Goal: Information Seeking & Learning: Learn about a topic

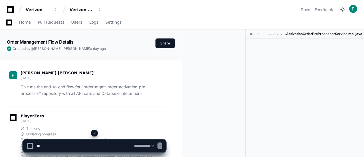
select select "*********"
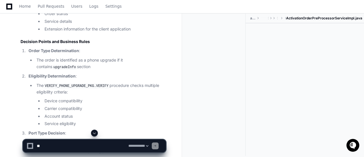
scroll to position [11810, 0]
click at [94, 133] on span at bounding box center [94, 133] width 5 height 5
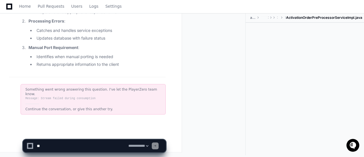
scroll to position [12582, 0]
click at [120, 66] on ul "Identifies when manual porting is needed Returns appropriate information to the…" at bounding box center [96, 61] width 137 height 14
click at [64, 144] on textarea at bounding box center [81, 146] width 91 height 13
click at [54, 107] on div "Something went wrong answering this question. I've let the PlayerZero team know…" at bounding box center [93, 99] width 145 height 30
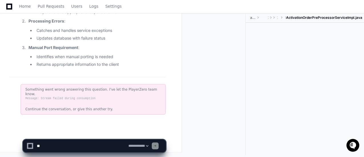
click at [99, 110] on div "Continue the conversation, or give this another try." at bounding box center [92, 109] width 135 height 5
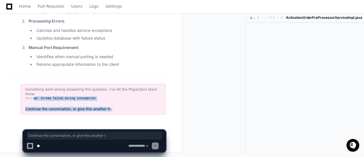
drag, startPoint x: 98, startPoint y: 106, endPoint x: 32, endPoint y: 98, distance: 65.8
click at [32, 98] on div "Something went wrong answering this question. I've let the PlayerZero team know…" at bounding box center [93, 99] width 145 height 30
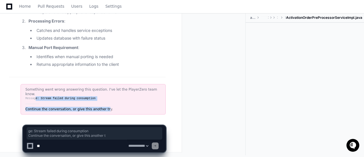
click at [80, 105] on div "Something went wrong answering this question. I've let the PlayerZero team know…" at bounding box center [93, 99] width 145 height 30
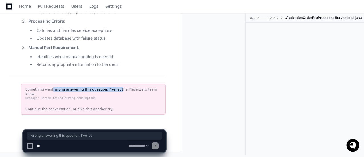
drag, startPoint x: 110, startPoint y: 91, endPoint x: 49, endPoint y: 96, distance: 60.9
click at [49, 96] on div "Something went wrong answering this question. I've let the PlayerZero team know…" at bounding box center [93, 99] width 145 height 30
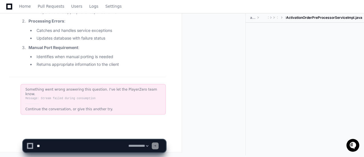
click at [46, 50] on strong "Manual Port Requirement" at bounding box center [53, 47] width 50 height 5
click at [257, 75] on div at bounding box center [304, 83] width 118 height 121
click at [95, 132] on span at bounding box center [94, 133] width 5 height 5
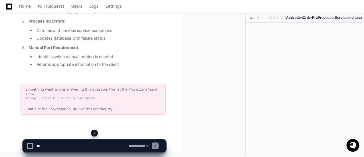
scroll to position [12582, 0]
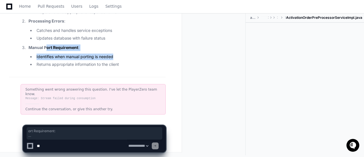
drag, startPoint x: 123, startPoint y: 64, endPoint x: 47, endPoint y: 49, distance: 77.1
click at [47, 49] on li "Manual Port Requirement : Identifies when manual porting is needed Returns appr…" at bounding box center [96, 55] width 139 height 23
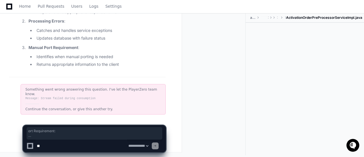
click at [86, 68] on li "Returns appropriate information to the client" at bounding box center [100, 64] width 131 height 7
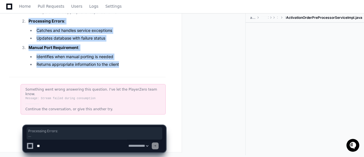
drag, startPoint x: 132, startPoint y: 70, endPoint x: 8, endPoint y: 21, distance: 133.6
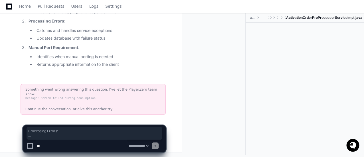
click at [187, 79] on div at bounding box center [215, 84] width 59 height 142
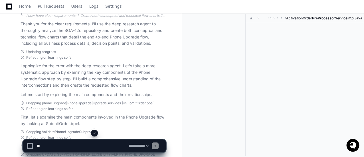
scroll to position [9892, 0]
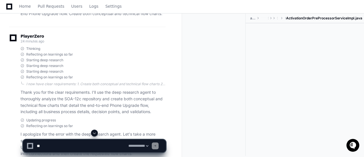
click at [93, 132] on span at bounding box center [94, 133] width 5 height 5
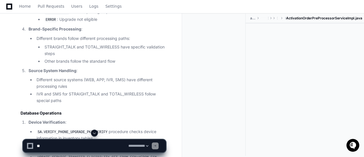
scroll to position [12582, 0]
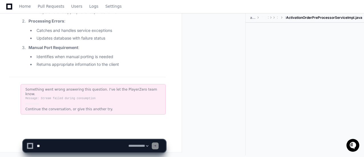
click at [75, 145] on textarea at bounding box center [81, 146] width 91 height 13
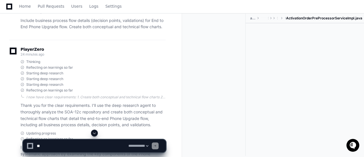
scroll to position [9881, 0]
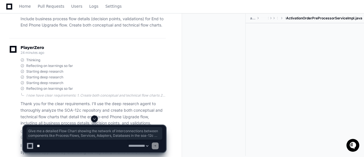
drag, startPoint x: 54, startPoint y: 70, endPoint x: 20, endPoint y: 51, distance: 38.9
copy p "Give me a detailed Flow Chart showing the network of interconnections between c…"
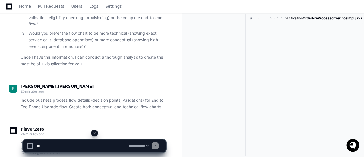
click at [183, 100] on div "activation-order-pre-processor src main java com tracfone activation order pre …" at bounding box center [273, 86] width 182 height 144
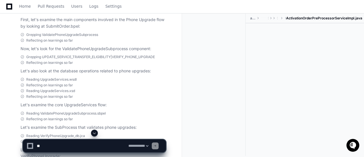
scroll to position [10166, 0]
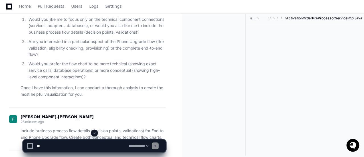
scroll to position [9881, 0]
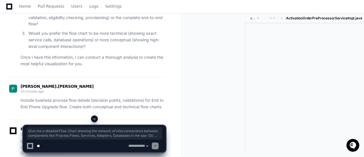
drag, startPoint x: 48, startPoint y: 68, endPoint x: 19, endPoint y: 46, distance: 36.0
copy p "Give me a detailed Flow Chart showing the network of interconnections between c…"
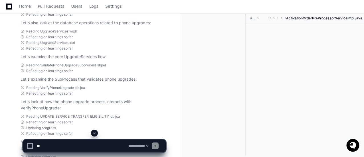
scroll to position [10189, 0]
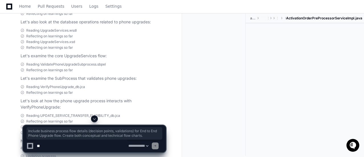
drag, startPoint x: 164, startPoint y: 56, endPoint x: 17, endPoint y: 50, distance: 146.6
copy p "Include business process flow details (decision points, validations) for End to…"
click at [94, 119] on span at bounding box center [94, 119] width 5 height 5
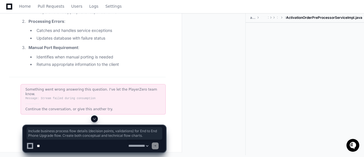
scroll to position [12664, 0]
click at [146, 90] on div "Something went wrong answering this question. I've let the PlayerZero team know…" at bounding box center [93, 99] width 145 height 30
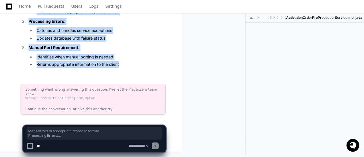
drag, startPoint x: 130, startPoint y: 74, endPoint x: 0, endPoint y: 19, distance: 141.2
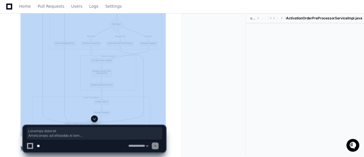
scroll to position [10583, 0]
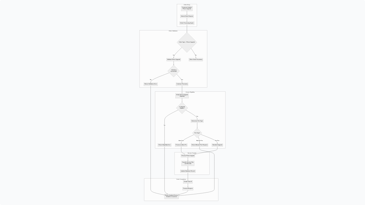
click at [157, 83] on img at bounding box center [182, 102] width 365 height 205
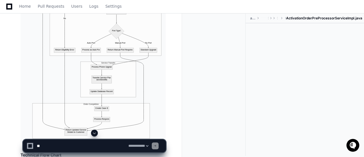
click at [328, 58] on div at bounding box center [304, 83] width 118 height 121
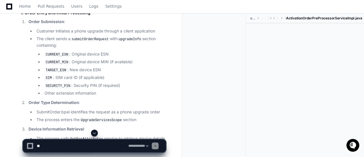
scroll to position [11244, 0]
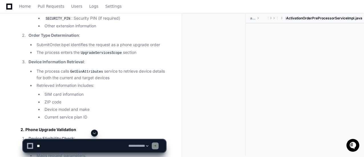
click at [303, 19] on span "ActivationOrderPreProcessorServiceImpl.java" at bounding box center [324, 18] width 76 height 5
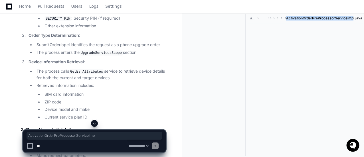
drag, startPoint x: 308, startPoint y: 17, endPoint x: 354, endPoint y: 22, distance: 46.5
click at [354, 22] on ul "activation-order-pre-processor src main java com tracfone activation order pre …" at bounding box center [305, 18] width 115 height 9
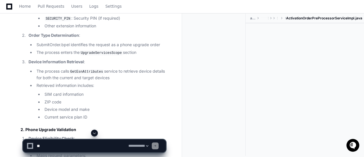
click at [290, 44] on div at bounding box center [304, 83] width 118 height 121
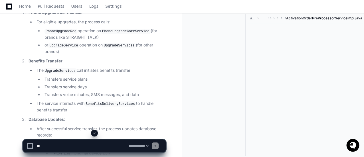
scroll to position [11609, 0]
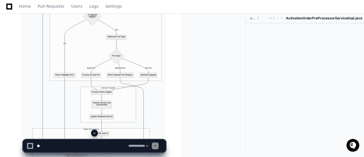
scroll to position [10561, 0]
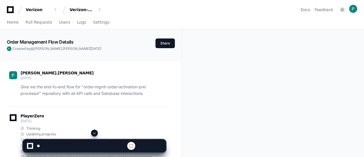
click at [93, 133] on span at bounding box center [94, 133] width 5 height 5
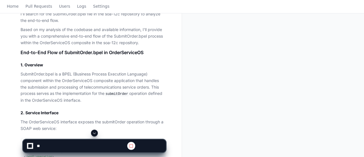
click at [95, 131] on span at bounding box center [94, 133] width 5 height 5
click at [93, 134] on span at bounding box center [94, 133] width 5 height 5
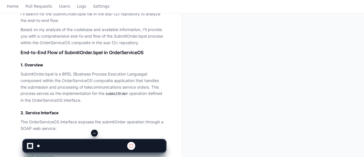
click at [93, 134] on span at bounding box center [94, 133] width 5 height 5
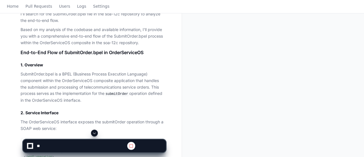
click at [93, 134] on span at bounding box center [94, 133] width 5 height 5
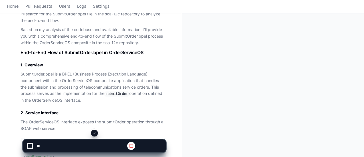
click at [93, 134] on span at bounding box center [94, 133] width 5 height 5
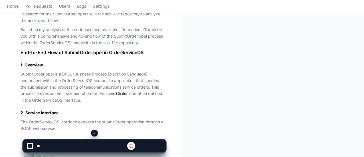
click at [93, 134] on span at bounding box center [94, 133] width 5 height 5
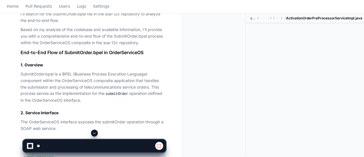
click at [93, 134] on span at bounding box center [94, 133] width 5 height 5
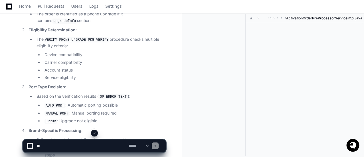
scroll to position [0, 0]
click at [94, 134] on span at bounding box center [94, 133] width 5 height 5
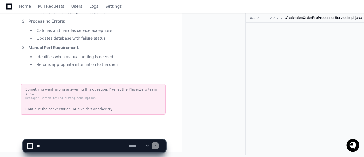
scroll to position [12582, 0]
click at [74, 99] on div "Message: Stream failed during consumption" at bounding box center [92, 98] width 135 height 5
click at [54, 147] on textarea at bounding box center [81, 146] width 91 height 13
paste textarea "**********"
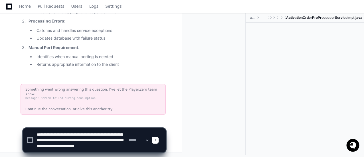
scroll to position [2, 0]
click at [51, 137] on textarea at bounding box center [81, 140] width 91 height 24
click at [120, 132] on textarea at bounding box center [81, 140] width 91 height 24
click at [121, 134] on textarea at bounding box center [81, 140] width 91 height 24
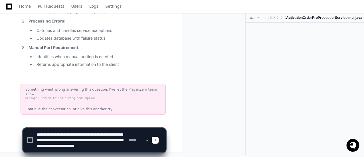
click at [121, 134] on textarea at bounding box center [81, 140] width 91 height 24
click at [49, 140] on textarea at bounding box center [81, 140] width 91 height 24
click at [87, 146] on textarea at bounding box center [81, 140] width 91 height 24
type textarea "**********"
click at [79, 153] on div "**********" at bounding box center [94, 137] width 143 height 39
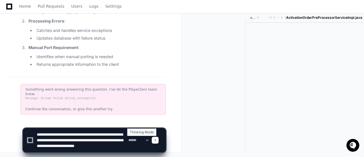
click at [137, 139] on select "**********" at bounding box center [138, 140] width 22 height 4
click at [133, 142] on select "**********" at bounding box center [138, 140] width 22 height 4
click at [136, 139] on select "**********" at bounding box center [138, 140] width 22 height 4
select select "*********"
click at [127, 138] on select "**********" at bounding box center [138, 140] width 22 height 4
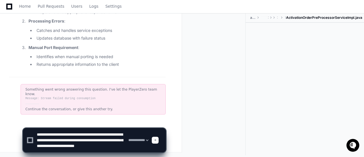
click at [53, 133] on textarea at bounding box center [81, 140] width 91 height 24
click at [67, 133] on textarea at bounding box center [81, 140] width 91 height 24
click at [156, 140] on span at bounding box center [155, 140] width 3 height 3
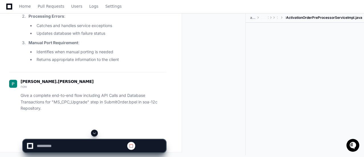
scroll to position [12582, 0]
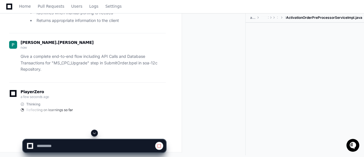
select select "*********"
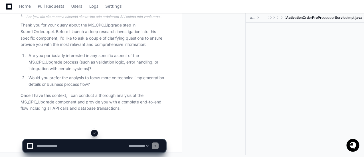
click at [95, 132] on span at bounding box center [94, 133] width 5 height 5
click at [53, 144] on textarea at bounding box center [81, 146] width 91 height 13
click at [30, 61] on p "Are you particularly interested in any specific aspect of the MS_CPC_Upgrade pr…" at bounding box center [96, 61] width 137 height 19
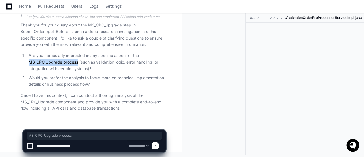
drag, startPoint x: 29, startPoint y: 62, endPoint x: 78, endPoint y: 64, distance: 49.1
click at [78, 64] on p "Are you particularly interested in any specific aspect of the MS_CPC_Upgrade pr…" at bounding box center [96, 61] width 137 height 19
copy p "MS_CPC_Upgrade process"
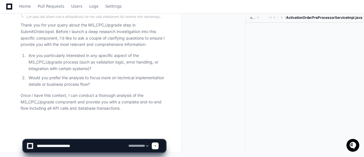
click at [84, 146] on textarea at bounding box center [81, 146] width 91 height 13
paste textarea "**********"
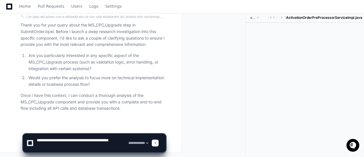
click at [65, 141] on textarea at bounding box center [81, 143] width 91 height 18
click at [66, 140] on textarea at bounding box center [81, 143] width 91 height 18
click at [93, 140] on textarea at bounding box center [81, 143] width 91 height 18
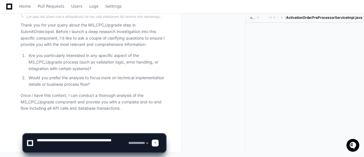
click at [95, 144] on textarea at bounding box center [81, 143] width 91 height 18
click at [79, 139] on textarea at bounding box center [81, 143] width 91 height 18
click at [91, 150] on textarea at bounding box center [81, 143] width 91 height 18
click at [93, 147] on textarea at bounding box center [81, 143] width 91 height 18
click at [79, 138] on textarea at bounding box center [81, 143] width 91 height 18
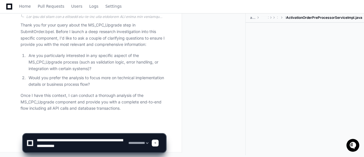
type textarea "**********"
click at [120, 150] on textarea at bounding box center [81, 143] width 91 height 18
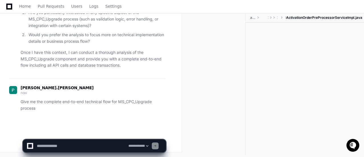
scroll to position [0, 0]
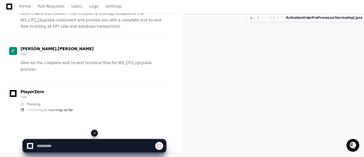
click at [95, 132] on span at bounding box center [94, 133] width 5 height 5
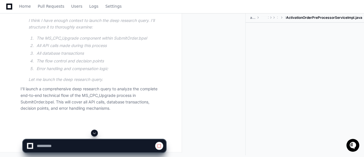
click at [95, 132] on span at bounding box center [94, 133] width 5 height 5
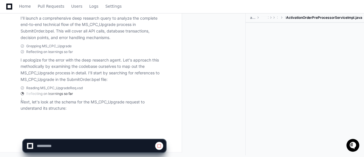
scroll to position [12942, 0]
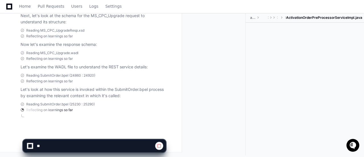
scroll to position [13032, 0]
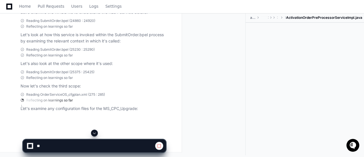
select select "*********"
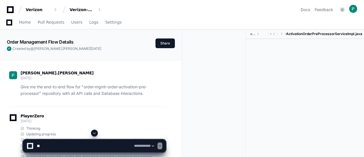
select select "*********"
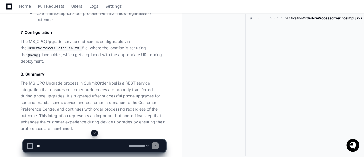
click at [94, 132] on span at bounding box center [94, 133] width 5 height 5
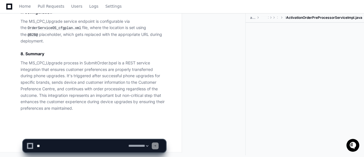
scroll to position [14784, 0]
click at [94, 132] on app-app-chat-input "**********" at bounding box center [94, 141] width 143 height 23
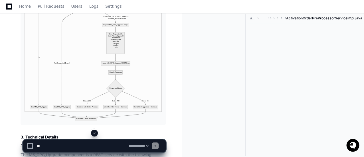
scroll to position [13177, 0]
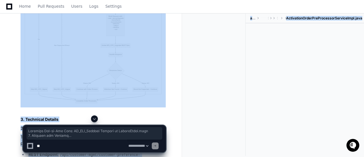
drag, startPoint x: 20, startPoint y: 49, endPoint x: 79, endPoint y: 121, distance: 92.5
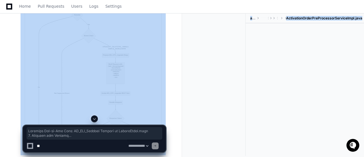
scroll to position [13147, 0]
drag, startPoint x: 21, startPoint y: 79, endPoint x: 179, endPoint y: 121, distance: 163.9
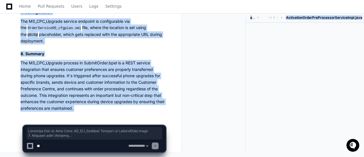
scroll to position [14784, 0]
copy app-player-page "Complete End-to-End Flow: MS_CPC_Upgrade Process in SubmitOrder.bpel 1. Overvie…"
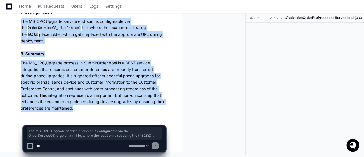
drag, startPoint x: 84, startPoint y: 111, endPoint x: 15, endPoint y: 20, distance: 114.5
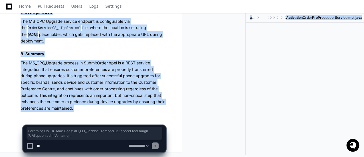
drag, startPoint x: 20, startPoint y: 94, endPoint x: 101, endPoint y: 116, distance: 84.1
copy app-player-page "Complete End-to-End Flow: MS_CPC_Upgrade Process in SubmitOrder.bpel 1. Overvie…"
click at [231, 76] on div at bounding box center [215, 84] width 59 height 142
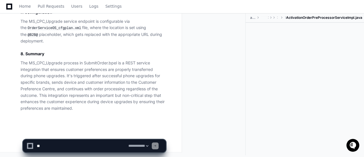
click at [219, 76] on div at bounding box center [215, 84] width 59 height 142
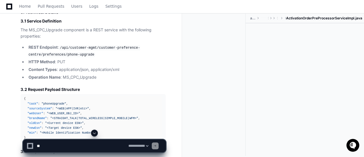
scroll to position [13291, 0]
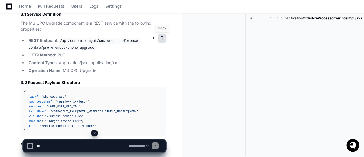
click at [162, 37] on button at bounding box center [162, 38] width 9 height 9
click at [206, 55] on div at bounding box center [215, 85] width 59 height 142
click at [154, 38] on button at bounding box center [153, 38] width 9 height 9
click at [74, 146] on textarea at bounding box center [81, 146] width 91 height 13
click at [248, 108] on div at bounding box center [304, 83] width 118 height 121
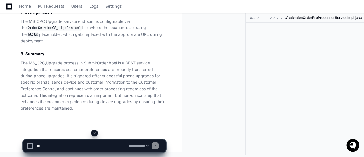
scroll to position [14704, 0]
click at [95, 132] on span at bounding box center [94, 133] width 5 height 5
click at [70, 144] on textarea at bounding box center [81, 146] width 91 height 13
paste textarea "**********"
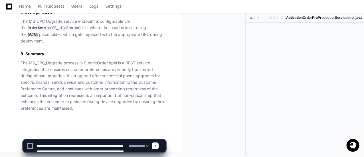
scroll to position [2, 0]
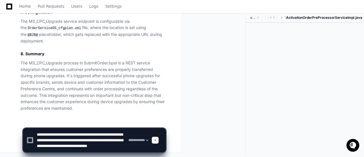
type textarea "**********"
drag, startPoint x: 113, startPoint y: 149, endPoint x: 26, endPoint y: 136, distance: 87.9
click at [26, 136] on div "**********" at bounding box center [94, 140] width 136 height 24
click at [68, 139] on textarea at bounding box center [81, 140] width 91 height 24
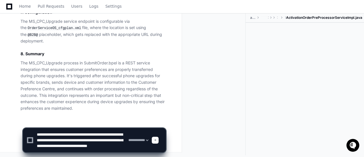
click at [38, 131] on textarea at bounding box center [81, 140] width 91 height 24
click at [36, 133] on textarea at bounding box center [81, 140] width 91 height 24
drag, startPoint x: 36, startPoint y: 134, endPoint x: 125, endPoint y: 136, distance: 88.9
click at [125, 136] on textarea at bounding box center [81, 140] width 91 height 24
click at [120, 137] on textarea at bounding box center [81, 140] width 91 height 24
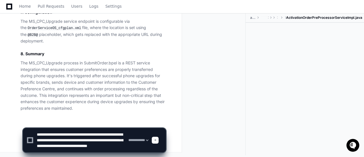
click at [103, 142] on textarea at bounding box center [81, 140] width 91 height 24
drag, startPoint x: 36, startPoint y: 132, endPoint x: 86, endPoint y: 130, distance: 50.5
click at [86, 130] on textarea at bounding box center [81, 140] width 91 height 24
click at [92, 133] on textarea at bounding box center [81, 140] width 91 height 24
click at [106, 141] on textarea at bounding box center [81, 140] width 91 height 24
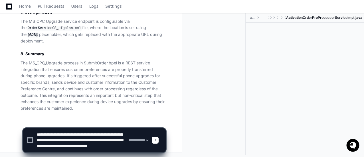
drag, startPoint x: 115, startPoint y: 150, endPoint x: 74, endPoint y: 142, distance: 40.9
click at [74, 142] on textarea at bounding box center [81, 140] width 91 height 24
click at [56, 135] on textarea at bounding box center [81, 140] width 91 height 24
click at [37, 132] on textarea at bounding box center [81, 140] width 91 height 24
click at [107, 138] on textarea at bounding box center [81, 140] width 91 height 24
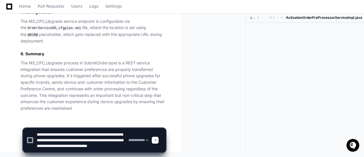
drag, startPoint x: 36, startPoint y: 135, endPoint x: 100, endPoint y: 135, distance: 63.5
click at [100, 135] on textarea at bounding box center [81, 140] width 91 height 24
click at [92, 136] on textarea at bounding box center [81, 140] width 91 height 24
drag, startPoint x: 36, startPoint y: 134, endPoint x: 101, endPoint y: 143, distance: 65.9
click at [101, 143] on textarea at bounding box center [81, 140] width 91 height 24
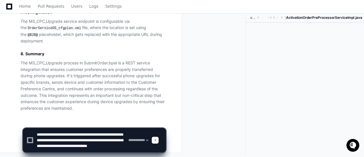
click at [68, 136] on textarea at bounding box center [81, 140] width 91 height 24
drag, startPoint x: 36, startPoint y: 135, endPoint x: 98, endPoint y: 138, distance: 62.5
click at [98, 138] on textarea at bounding box center [81, 140] width 91 height 24
click at [69, 139] on textarea at bounding box center [81, 140] width 91 height 24
drag, startPoint x: 38, startPoint y: 135, endPoint x: 75, endPoint y: 136, distance: 37.1
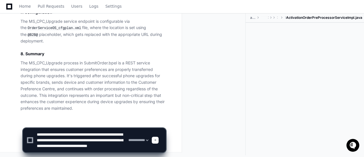
click at [75, 136] on textarea at bounding box center [81, 140] width 91 height 24
click at [58, 135] on textarea at bounding box center [81, 140] width 91 height 24
click at [106, 146] on textarea at bounding box center [81, 140] width 91 height 24
click at [156, 140] on span at bounding box center [155, 140] width 3 height 3
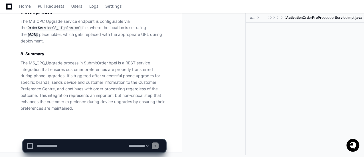
scroll to position [0, 0]
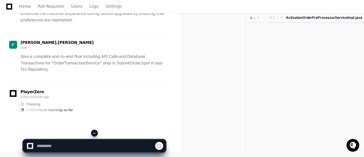
click at [244, 49] on div at bounding box center [215, 84] width 59 height 142
click at [203, 64] on div at bounding box center [215, 84] width 59 height 142
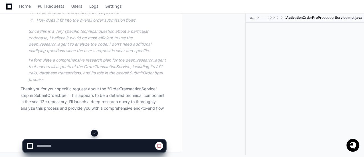
scroll to position [14881, 0]
click at [95, 134] on span at bounding box center [94, 133] width 5 height 5
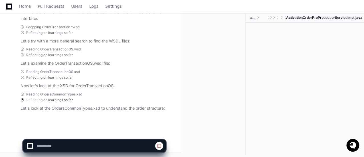
scroll to position [15076, 0]
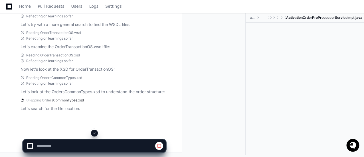
click at [93, 134] on span at bounding box center [94, 133] width 5 height 5
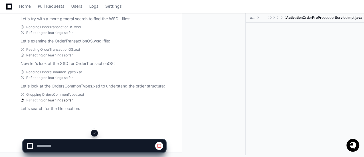
scroll to position [15114, 0]
click at [117, 107] on p "Let's search for the file location:" at bounding box center [93, 108] width 145 height 7
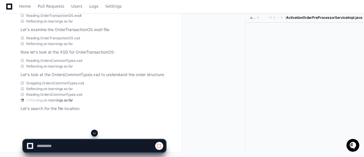
click at [94, 133] on span at bounding box center [94, 133] width 5 height 5
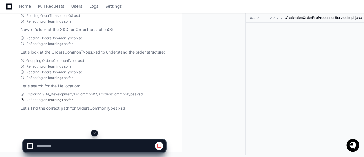
click at [95, 134] on span at bounding box center [94, 133] width 5 height 5
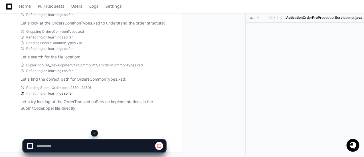
click at [93, 132] on span at bounding box center [94, 133] width 5 height 5
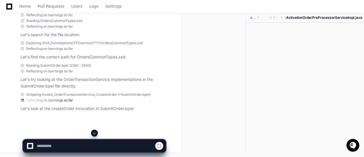
click at [95, 132] on span at bounding box center [94, 133] width 5 height 5
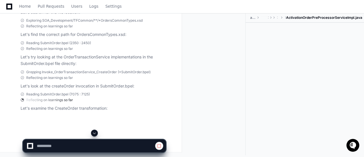
click at [94, 133] on span at bounding box center [94, 133] width 5 height 5
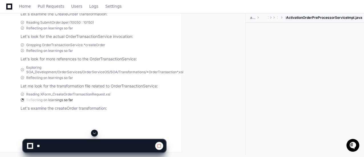
scroll to position [15301, 0]
click at [96, 134] on span at bounding box center [94, 133] width 5 height 5
select select "*********"
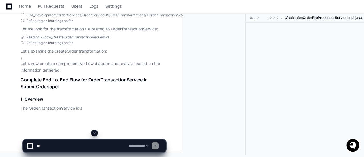
click at [96, 132] on span at bounding box center [94, 133] width 5 height 5
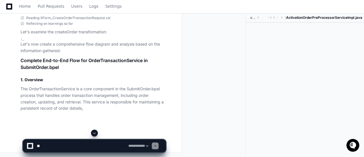
click at [95, 132] on span at bounding box center [94, 133] width 5 height 5
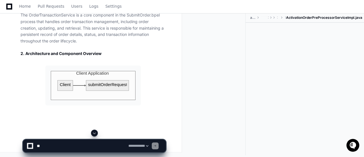
click at [95, 132] on span at bounding box center [94, 133] width 5 height 5
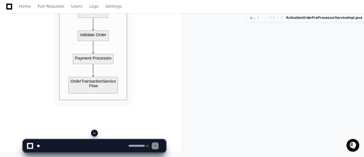
click at [95, 132] on span at bounding box center [94, 133] width 5 height 5
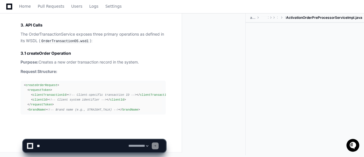
scroll to position [15693, 0]
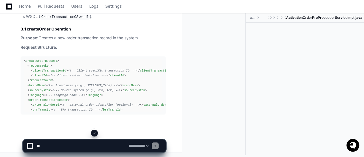
click at [96, 132] on span at bounding box center [94, 133] width 5 height 5
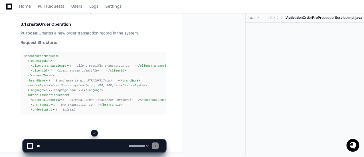
scroll to position [15714, 0]
click at [96, 132] on span at bounding box center [94, 133] width 5 height 5
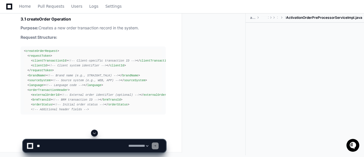
click at [96, 132] on span at bounding box center [94, 133] width 5 height 5
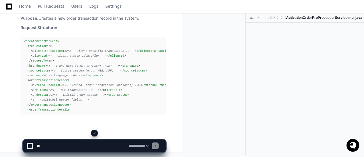
click at [96, 132] on span at bounding box center [94, 133] width 5 height 5
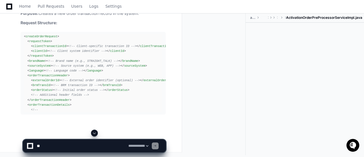
scroll to position [15734, 0]
click at [96, 132] on span at bounding box center [94, 133] width 5 height 5
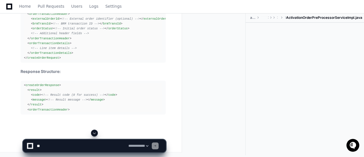
click at [95, 132] on span at bounding box center [94, 133] width 5 height 5
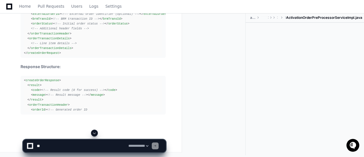
scroll to position [15800, 0]
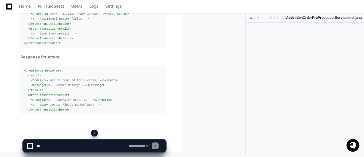
click at [95, 132] on span at bounding box center [94, 133] width 5 height 5
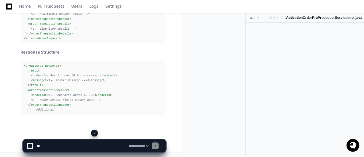
scroll to position [15815, 0]
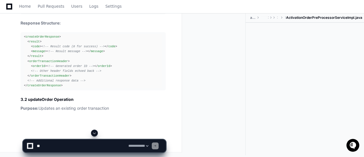
click at [95, 132] on span at bounding box center [94, 133] width 5 height 5
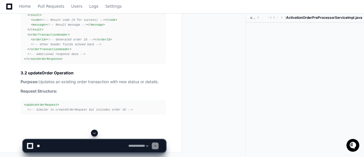
click at [95, 132] on span at bounding box center [94, 133] width 5 height 5
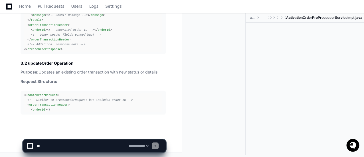
scroll to position [15880, 0]
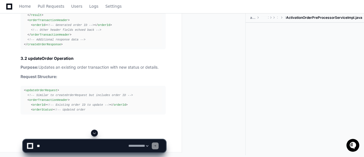
click at [94, 133] on span at bounding box center [94, 133] width 5 height 5
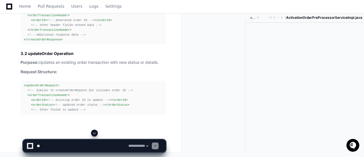
click at [94, 133] on span at bounding box center [94, 133] width 5 height 5
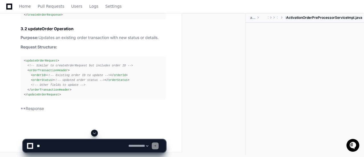
scroll to position [15919, 0]
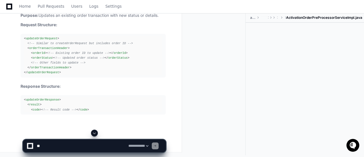
click at [94, 133] on span at bounding box center [94, 133] width 5 height 5
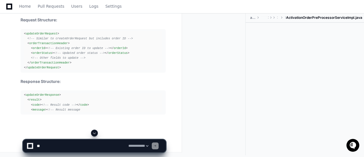
scroll to position [15942, 0]
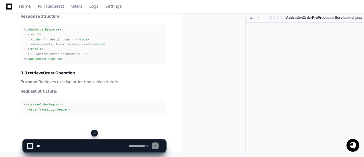
click at [94, 133] on span at bounding box center [94, 133] width 5 height 5
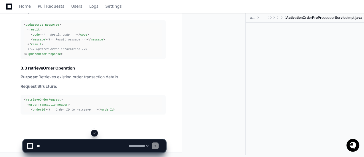
scroll to position [16012, 0]
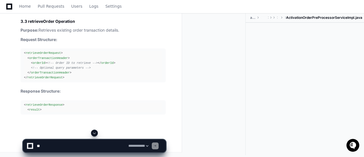
click at [94, 133] on span at bounding box center [94, 133] width 5 height 5
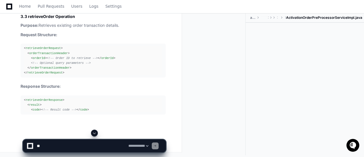
click at [94, 133] on span at bounding box center [94, 133] width 5 height 5
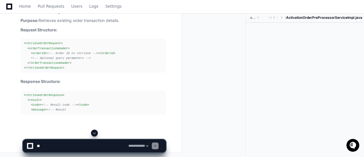
scroll to position [16068, 0]
click at [94, 133] on span at bounding box center [94, 133] width 5 height 5
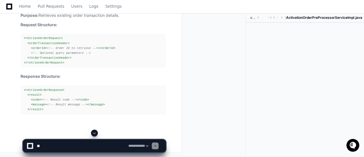
scroll to position [16078, 0]
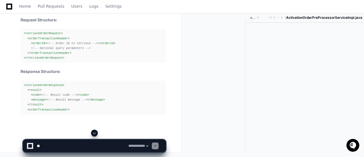
click at [94, 133] on span at bounding box center [94, 133] width 5 height 5
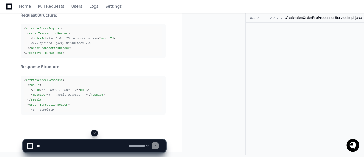
scroll to position [16088, 0]
click at [94, 133] on app-app-chat-input "**********" at bounding box center [94, 141] width 143 height 23
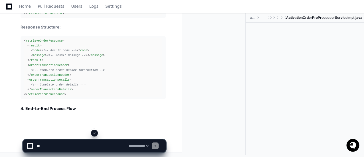
click at [95, 133] on span at bounding box center [94, 133] width 5 height 5
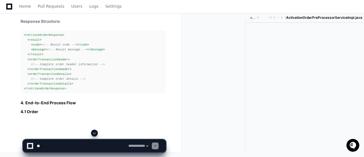
scroll to position [16133, 0]
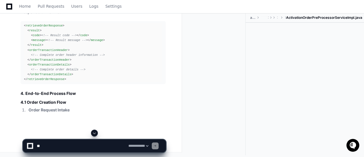
click at [95, 133] on span at bounding box center [94, 133] width 5 height 5
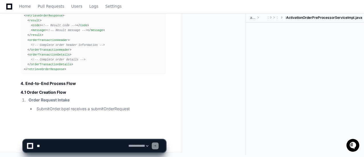
scroll to position [16152, 0]
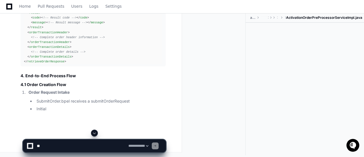
click at [95, 133] on span at bounding box center [94, 133] width 5 height 5
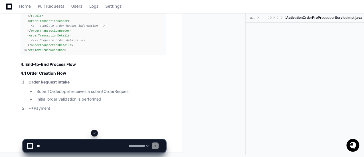
scroll to position [16160, 0]
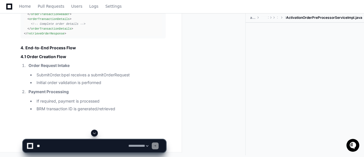
click at [95, 131] on span at bounding box center [94, 133] width 5 height 5
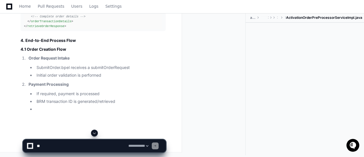
scroll to position [16188, 0]
click at [95, 131] on span at bounding box center [94, 133] width 5 height 5
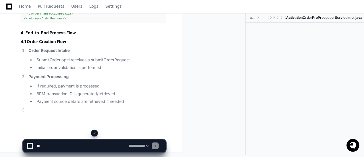
scroll to position [16196, 0]
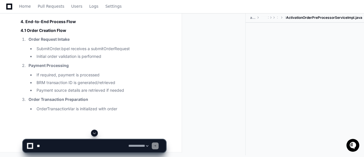
click at [95, 131] on span at bounding box center [94, 133] width 5 height 5
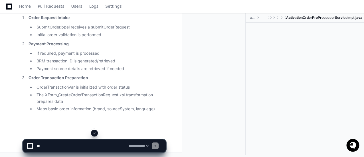
click at [95, 131] on span at bounding box center [94, 133] width 5 height 5
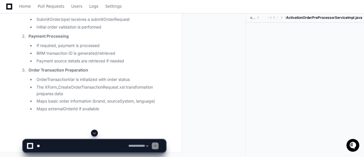
click at [95, 131] on span at bounding box center [94, 133] width 5 height 5
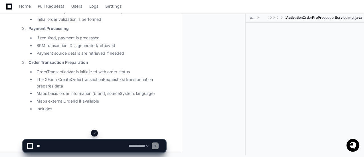
click at [95, 131] on span at bounding box center [94, 133] width 5 height 5
click at [95, 131] on app-app-chat-input "**********" at bounding box center [94, 141] width 143 height 23
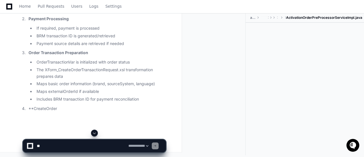
click at [95, 131] on span at bounding box center [94, 133] width 5 height 5
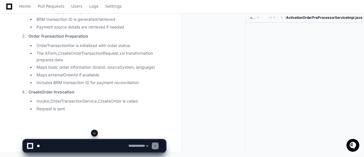
click at [95, 133] on span at bounding box center [94, 133] width 5 height 5
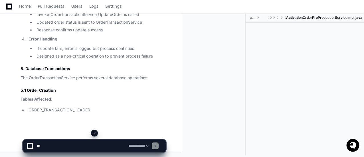
click at [94, 133] on span at bounding box center [94, 133] width 5 height 5
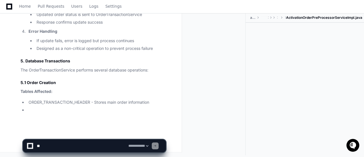
scroll to position [16512, 0]
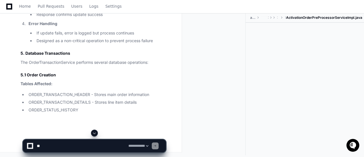
click at [95, 133] on span at bounding box center [94, 133] width 5 height 5
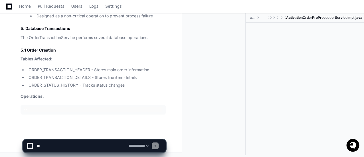
scroll to position [16527, 0]
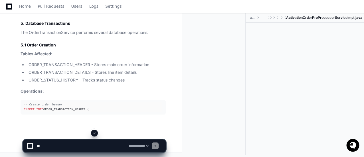
click at [95, 133] on span at bounding box center [94, 133] width 5 height 5
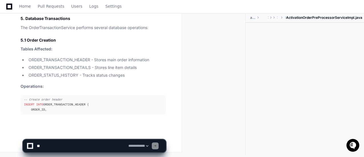
scroll to position [16557, 0]
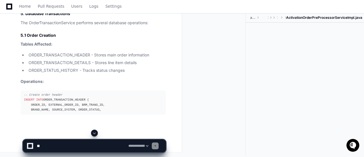
click at [95, 133] on span at bounding box center [94, 133] width 5 height 5
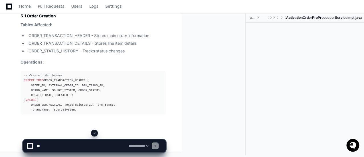
click at [95, 133] on span at bounding box center [94, 133] width 5 height 5
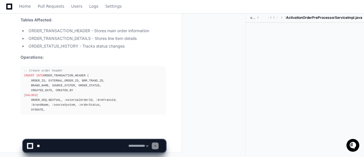
scroll to position [16586, 0]
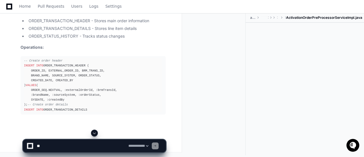
click at [95, 133] on span at bounding box center [94, 133] width 5 height 5
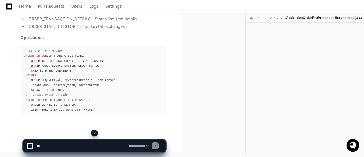
click at [93, 132] on span at bounding box center [94, 133] width 5 height 5
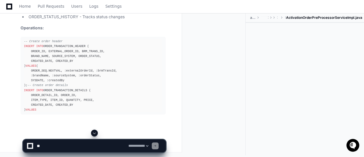
scroll to position [16621, 0]
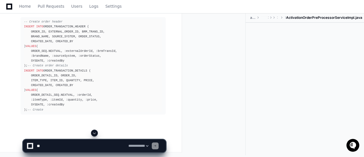
click at [93, 132] on span at bounding box center [94, 133] width 5 height 5
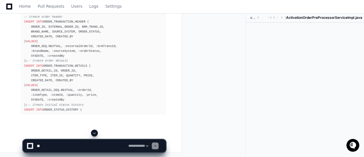
click at [93, 132] on span at bounding box center [94, 133] width 5 height 5
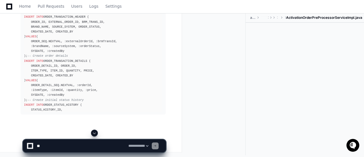
scroll to position [16664, 0]
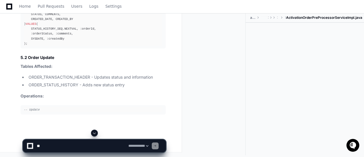
click at [95, 134] on span at bounding box center [94, 133] width 5 height 5
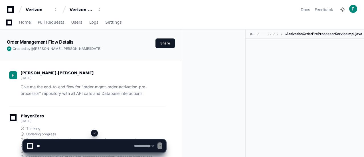
select select "*********"
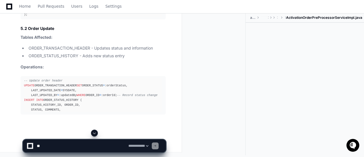
scroll to position [16770, 0]
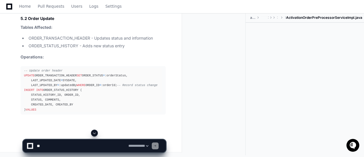
click at [93, 134] on span at bounding box center [94, 133] width 5 height 5
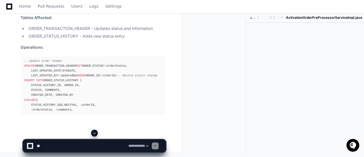
click at [95, 132] on span at bounding box center [94, 133] width 5 height 5
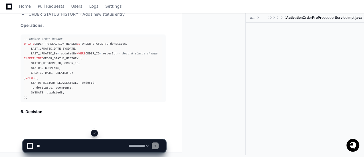
scroll to position [16838, 0]
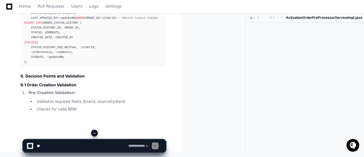
click at [95, 133] on span at bounding box center [94, 133] width 5 height 5
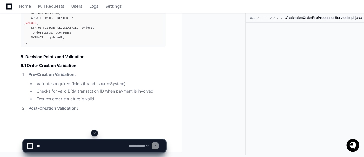
click at [94, 134] on span at bounding box center [94, 133] width 5 height 5
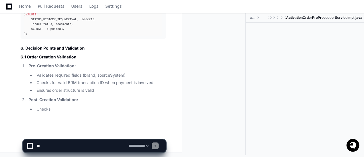
click at [94, 134] on span at bounding box center [94, 133] width 5 height 5
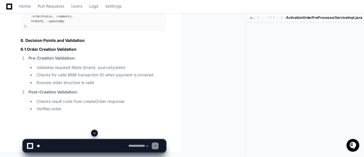
click at [95, 134] on span at bounding box center [94, 133] width 5 height 5
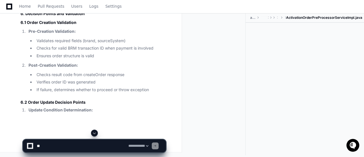
click at [95, 134] on span at bounding box center [94, 133] width 5 height 5
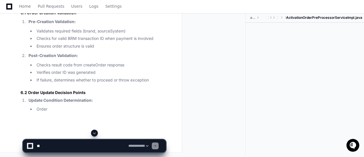
scroll to position [16958, 0]
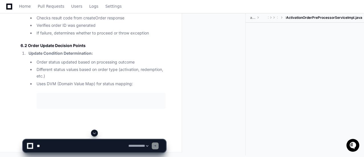
click at [95, 134] on span at bounding box center [94, 133] width 5 height 5
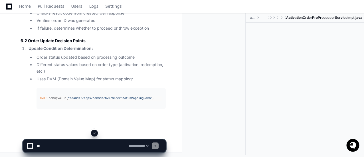
scroll to position [17015, 0]
click at [94, 132] on span at bounding box center [94, 133] width 5 height 5
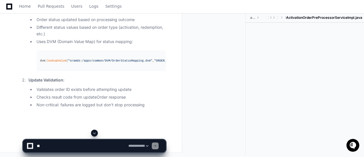
click at [94, 134] on span at bounding box center [94, 133] width 5 height 5
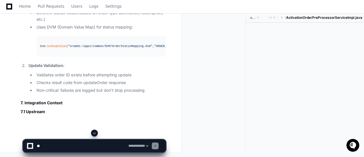
scroll to position [17074, 0]
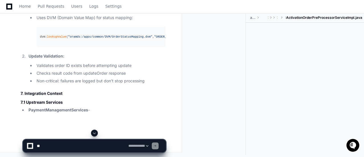
click at [94, 134] on span at bounding box center [94, 133] width 5 height 5
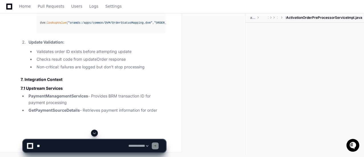
click at [94, 134] on span at bounding box center [94, 133] width 5 height 5
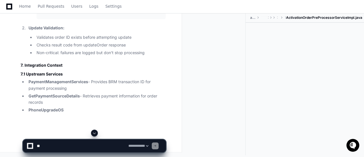
scroll to position [17121, 0]
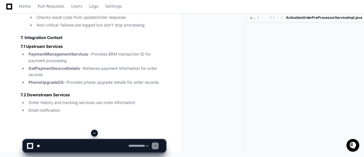
click at [95, 133] on span at bounding box center [94, 133] width 5 height 5
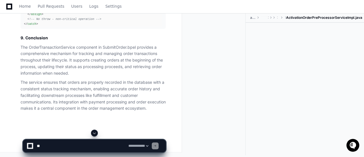
click at [94, 134] on span at bounding box center [94, 133] width 5 height 5
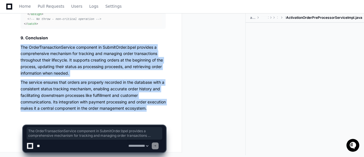
drag, startPoint x: 52, startPoint y: 109, endPoint x: 16, endPoint y: 43, distance: 75.2
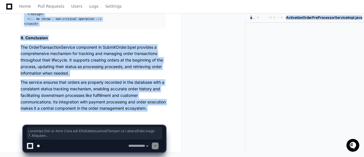
drag, startPoint x: 20, startPoint y: 71, endPoint x: 103, endPoint y: 117, distance: 95.1
copy app-player-page "Complete End-to-End Flow for OrderTransactionService in SubmitOrder.bpel 1. Ove…"
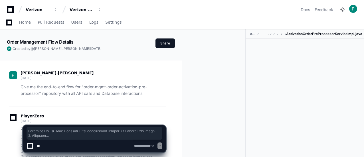
select select "*********"
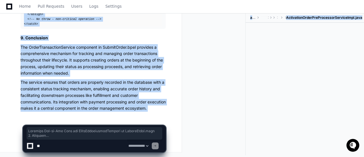
scroll to position [17410, 0]
click at [53, 108] on p "The service ensures that orders are properly recorded in the database with a co…" at bounding box center [93, 95] width 145 height 32
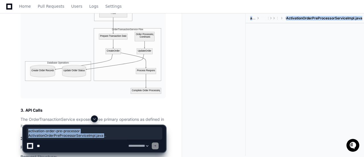
scroll to position [15369, 0]
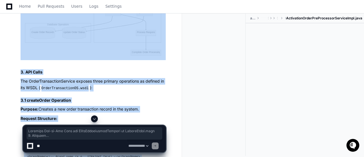
drag, startPoint x: 53, startPoint y: 109, endPoint x: 11, endPoint y: 82, distance: 49.6
copy article "Complete End-to-End Flow for OrderTransactionService in SubmitOrder.bpel 1. Ove…"
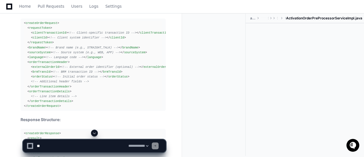
scroll to position [15483, 0]
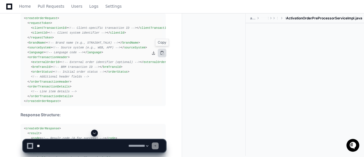
click at [161, 53] on button at bounding box center [162, 53] width 9 height 9
click at [304, 54] on div at bounding box center [304, 83] width 118 height 121
click at [194, 58] on div at bounding box center [215, 85] width 59 height 142
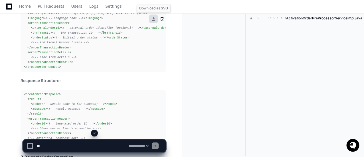
click at [152, 19] on button at bounding box center [153, 19] width 9 height 9
click at [74, 147] on textarea at bounding box center [81, 146] width 91 height 13
paste textarea "**********"
type textarea "**********"
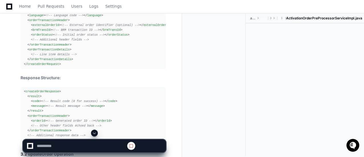
scroll to position [16965, 0]
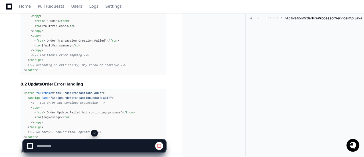
click at [93, 134] on span at bounding box center [94, 133] width 5 height 5
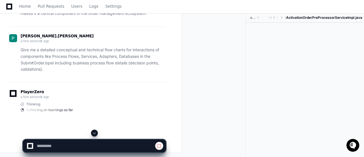
scroll to position [17502, 0]
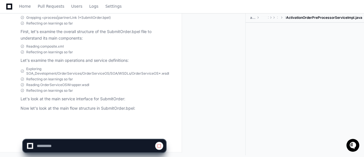
click at [342, 78] on div at bounding box center [304, 83] width 118 height 121
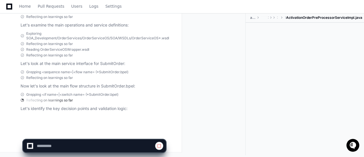
scroll to position [17650, 0]
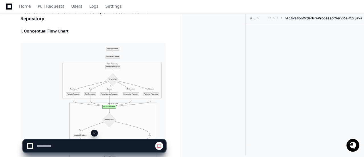
select select "*********"
click at [96, 134] on span at bounding box center [94, 133] width 5 height 5
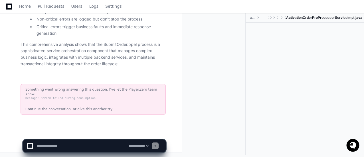
scroll to position [19941, 0]
click at [103, 108] on div "Continue the conversation, or give this another try." at bounding box center [92, 109] width 135 height 5
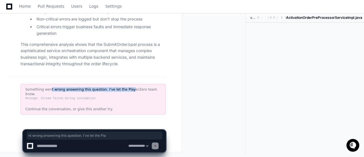
drag, startPoint x: 46, startPoint y: 94, endPoint x: 121, endPoint y: 95, distance: 74.4
click at [120, 95] on div "Something went wrong answering this question. I've let the PlayerZero team know." at bounding box center [92, 91] width 135 height 9
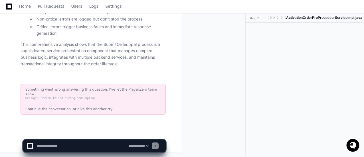
click at [121, 97] on div "Message: Stream failed during consumption" at bounding box center [92, 98] width 135 height 5
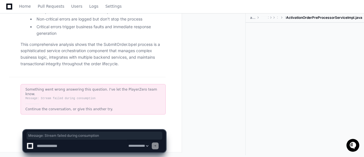
drag, startPoint x: 97, startPoint y: 101, endPoint x: 51, endPoint y: 102, distance: 46.2
click at [23, 98] on div "Something went wrong answering this question. I've let the PlayerZero team know…" at bounding box center [93, 99] width 145 height 30
click at [59, 105] on div "Something went wrong answering this question. I've let the PlayerZero team know…" at bounding box center [93, 99] width 145 height 30
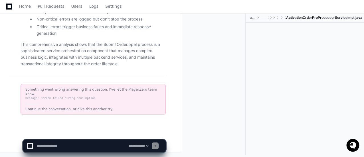
drag, startPoint x: 94, startPoint y: 102, endPoint x: 36, endPoint y: 103, distance: 58.2
click at [30, 103] on div "Something went wrong answering this question. I've let the PlayerZero team know…" at bounding box center [93, 99] width 145 height 30
click at [48, 108] on div "Continue the conversation, or give this another try." at bounding box center [92, 109] width 135 height 5
click at [65, 143] on textarea at bounding box center [81, 146] width 91 height 13
click at [138, 64] on p "This comprehensive analysis shows that the SubmitOrder.bpel process is a sophis…" at bounding box center [93, 54] width 145 height 26
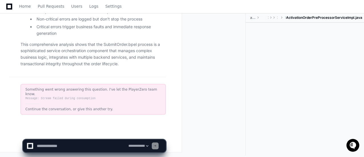
click at [131, 67] on p "This comprehensive analysis shows that the SubmitOrder.bpel process is a sophis…" at bounding box center [93, 54] width 145 height 26
click at [93, 134] on span at bounding box center [94, 133] width 5 height 5
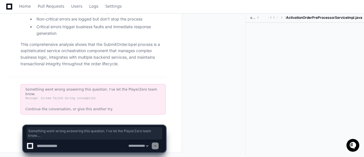
drag, startPoint x: 107, startPoint y: 107, endPoint x: 25, endPoint y: 92, distance: 84.0
click at [25, 92] on div "Something went wrong answering this question. I've let the PlayerZero team know…" at bounding box center [93, 99] width 145 height 30
click at [95, 105] on div "Something went wrong answering this question. I've let the PlayerZero team know…" at bounding box center [93, 99] width 145 height 30
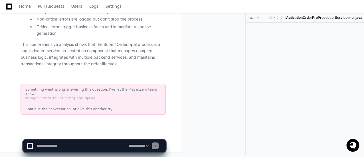
click at [120, 105] on div "Something went wrong answering this question. I've let the PlayerZero team know…" at bounding box center [93, 99] width 145 height 30
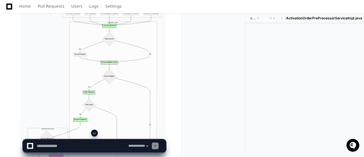
scroll to position [17730, 0]
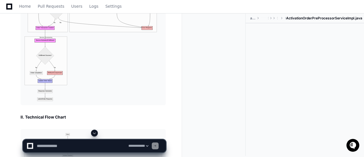
scroll to position [17901, 0]
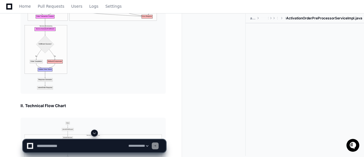
click at [92, 134] on span at bounding box center [94, 133] width 5 height 5
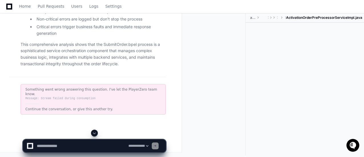
scroll to position [19941, 0]
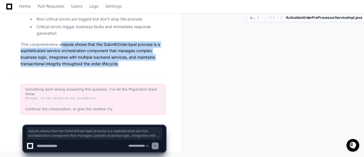
drag, startPoint x: 138, startPoint y: 70, endPoint x: 63, endPoint y: 47, distance: 79.3
click at [63, 47] on p "This comprehensive analysis shows that the SubmitOrder.bpel process is a sophis…" at bounding box center [93, 54] width 145 height 26
click at [104, 63] on p "This comprehensive analysis shows that the SubmitOrder.bpel process is a sophis…" at bounding box center [93, 54] width 145 height 26
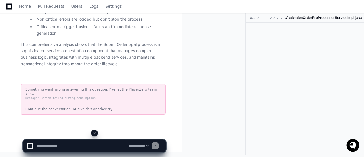
scroll to position [19872, 0]
click at [82, 67] on p "This comprehensive analysis shows that the SubmitOrder.bpel process is a sophis…" at bounding box center [93, 54] width 145 height 26
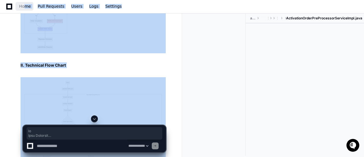
scroll to position [17911, 0]
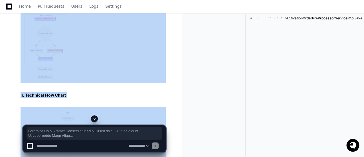
drag, startPoint x: 129, startPoint y: 70, endPoint x: 14, endPoint y: 80, distance: 114.9
copy article "Detailed Flow Charts: SubmitOrder.bpel Process in soa-12c Repository I. Concept…"
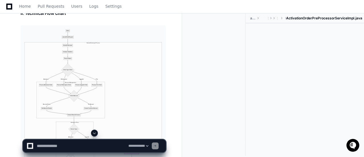
scroll to position [17991, 0]
click at [161, 35] on button at bounding box center [162, 35] width 9 height 9
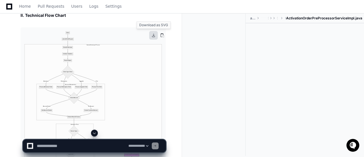
click at [152, 35] on button at bounding box center [153, 35] width 9 height 9
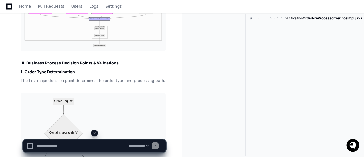
scroll to position [18322, 0]
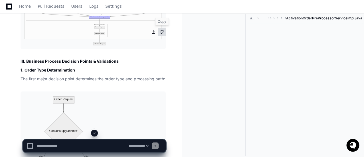
click at [162, 32] on button at bounding box center [162, 32] width 9 height 9
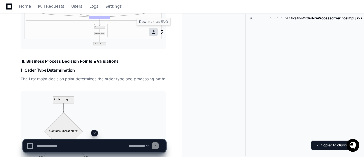
click at [153, 31] on button at bounding box center [153, 32] width 9 height 9
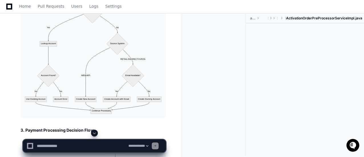
scroll to position [18698, 0]
click at [162, 58] on button at bounding box center [162, 58] width 9 height 9
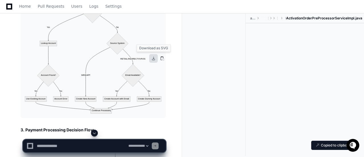
click at [153, 59] on button at bounding box center [153, 58] width 9 height 9
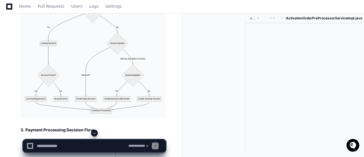
click at [323, 81] on div at bounding box center [304, 83] width 118 height 121
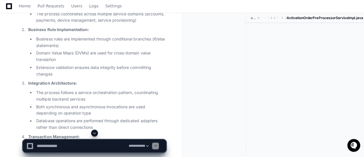
scroll to position [19416, 0]
click at [206, 112] on div at bounding box center [215, 85] width 59 height 142
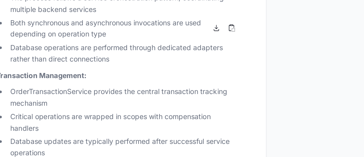
scroll to position [19496, 0]
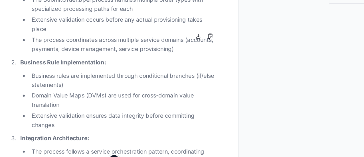
scroll to position [19381, 0]
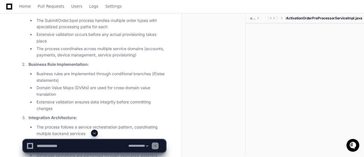
click at [154, 44] on button at bounding box center [153, 46] width 9 height 9
click at [162, 46] on button at bounding box center [162, 46] width 9 height 9
click at [189, 87] on div at bounding box center [215, 85] width 59 height 142
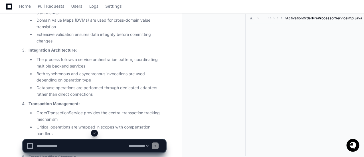
scroll to position [19450, 0]
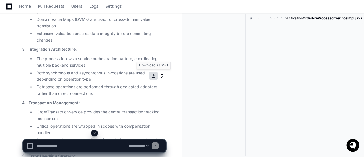
click at [153, 75] on button at bounding box center [153, 76] width 9 height 9
click at [162, 74] on button at bounding box center [162, 76] width 9 height 9
click at [225, 105] on div at bounding box center [215, 85] width 59 height 142
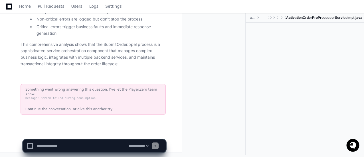
scroll to position [19941, 0]
click at [54, 146] on textarea at bounding box center [81, 146] width 91 height 13
click at [308, 111] on div at bounding box center [304, 83] width 118 height 121
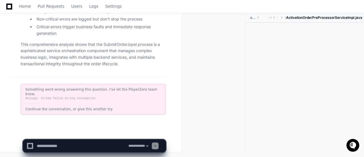
scroll to position [0, 0]
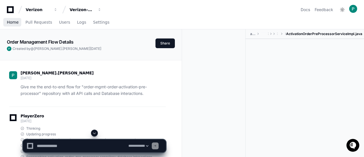
click at [11, 22] on span "Home" at bounding box center [13, 22] width 12 height 3
click at [87, 9] on div "Verizon-Clarify-Order-Management" at bounding box center [82, 10] width 25 height 6
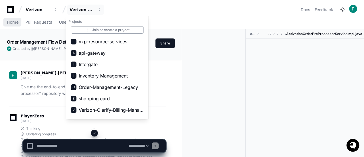
click at [224, 57] on div at bounding box center [215, 100] width 59 height 142
click at [14, 22] on span "Home" at bounding box center [13, 22] width 12 height 3
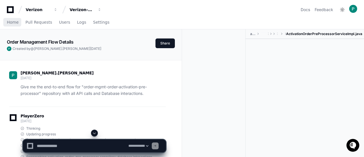
click at [95, 133] on span at bounding box center [94, 133] width 5 height 5
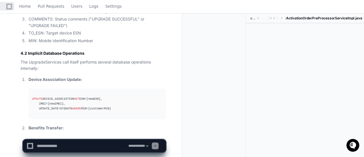
scroll to position [19941, 0]
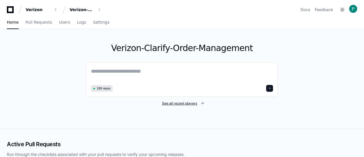
click at [181, 103] on span "See all recent players" at bounding box center [179, 103] width 35 height 5
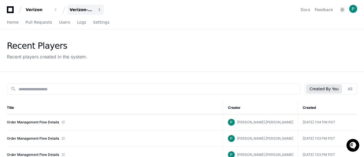
click at [99, 10] on span "button" at bounding box center [99, 10] width 4 height 4
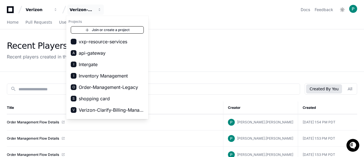
click at [97, 28] on link "Join or create a project" at bounding box center [107, 29] width 73 height 7
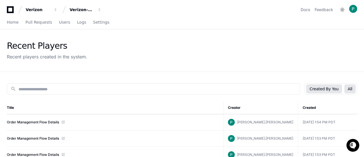
click at [353, 91] on button "All" at bounding box center [349, 88] width 11 height 9
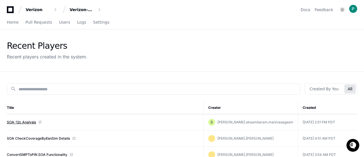
click at [26, 122] on link "SOA-12c Analysis" at bounding box center [21, 122] width 29 height 5
click at [353, 88] on button "All" at bounding box center [349, 88] width 11 height 9
click at [233, 123] on span "[PERSON_NAME].ekaambaram.manivasagaam" at bounding box center [255, 122] width 76 height 4
copy span "[PERSON_NAME]"
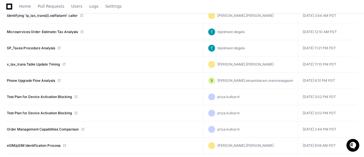
scroll to position [43, 0]
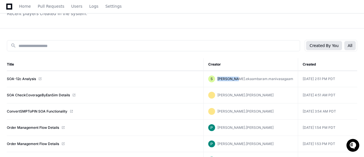
click at [327, 47] on button "Created By You" at bounding box center [324, 45] width 36 height 9
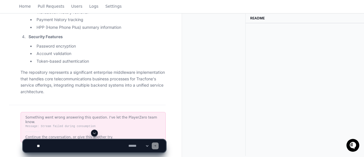
scroll to position [993, 0]
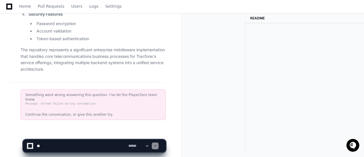
click at [94, 65] on p "The repository represents a significant enterprise middleware implementation th…" at bounding box center [93, 60] width 145 height 26
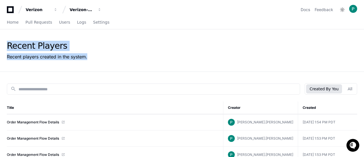
drag, startPoint x: 363, startPoint y: 23, endPoint x: 364, endPoint y: 53, distance: 29.9
click at [364, 53] on html "Verizon Verizon-Clarify-Order-Management Docs Feedback Home Pull Requests Users…" at bounding box center [182, 119] width 364 height 239
click at [313, 46] on div "Recent Players Recent players created in the system." at bounding box center [182, 50] width 350 height 19
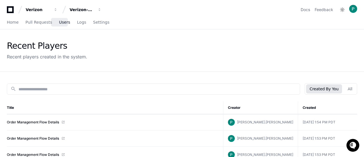
click at [60, 22] on span "Users" at bounding box center [64, 22] width 11 height 3
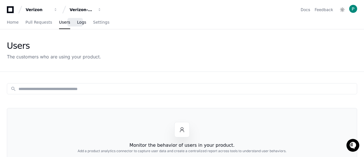
click at [77, 21] on span "Logs" at bounding box center [81, 22] width 9 height 3
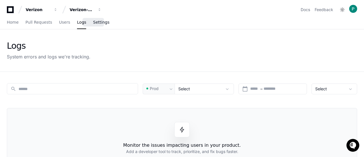
click at [93, 22] on span "Settings" at bounding box center [101, 22] width 16 height 3
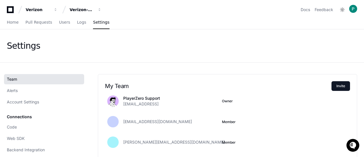
click at [241, 36] on div "Settings" at bounding box center [182, 45] width 364 height 33
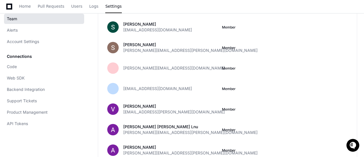
scroll to position [1322, 0]
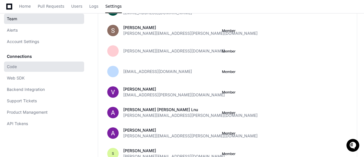
click at [12, 66] on span "Code" at bounding box center [12, 67] width 10 height 6
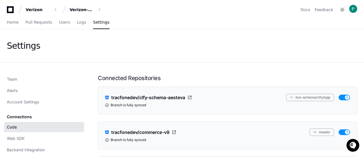
click at [361, 55] on div "Settings" at bounding box center [182, 45] width 364 height 33
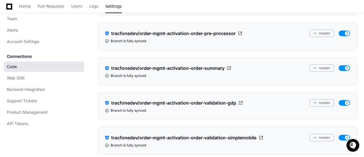
scroll to position [365, 0]
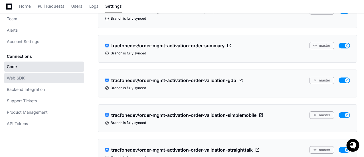
click at [18, 77] on span "Web SDK" at bounding box center [16, 78] width 18 height 6
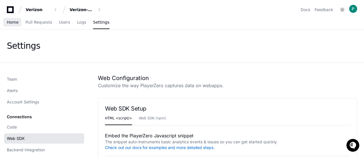
click at [10, 23] on span "Home" at bounding box center [13, 22] width 12 height 3
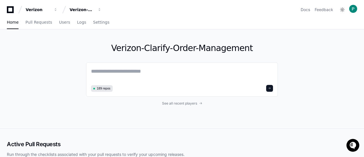
click at [176, 125] on div "Verizon-Clarify-Order-Management 189 repos See all recent players" at bounding box center [181, 78] width 191 height 99
click at [234, 66] on div "189 repos" at bounding box center [181, 79] width 191 height 34
